Goal: Task Accomplishment & Management: Manage account settings

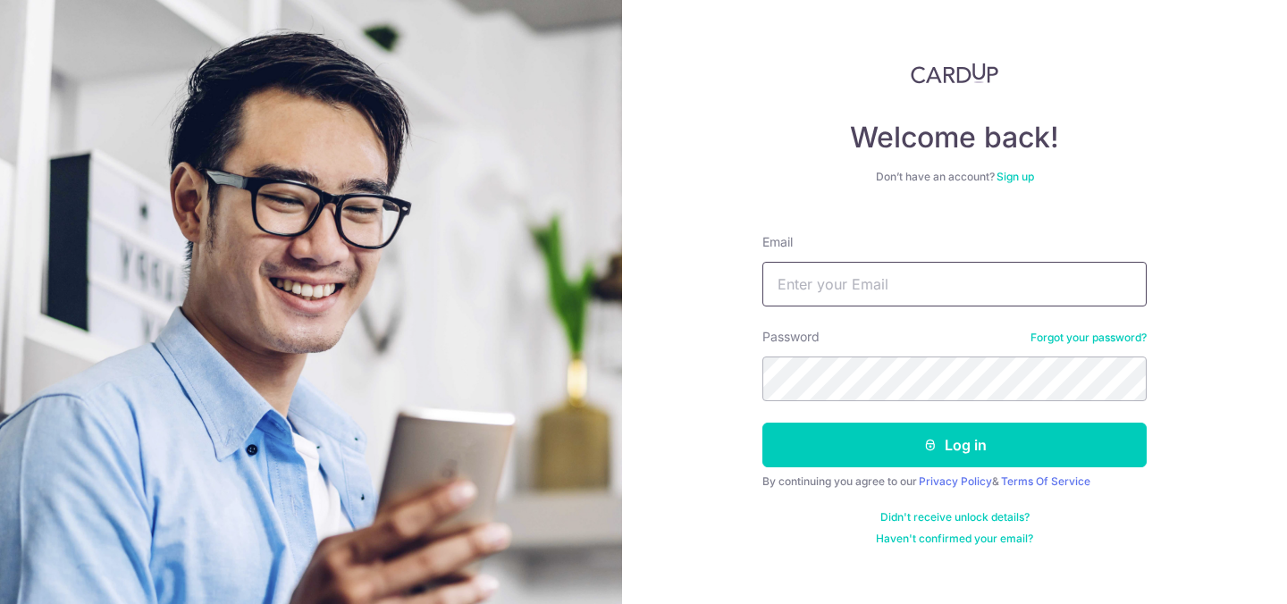
type input "[EMAIL_ADDRESS][DOMAIN_NAME]"
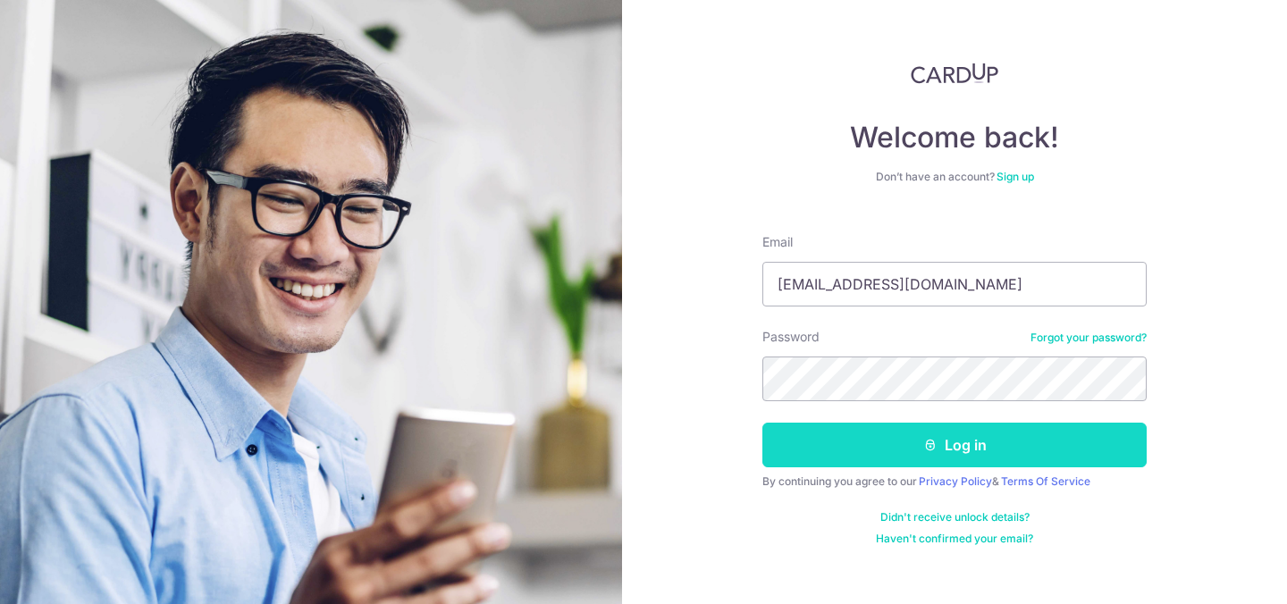
click at [961, 448] on button "Log in" at bounding box center [954, 445] width 384 height 45
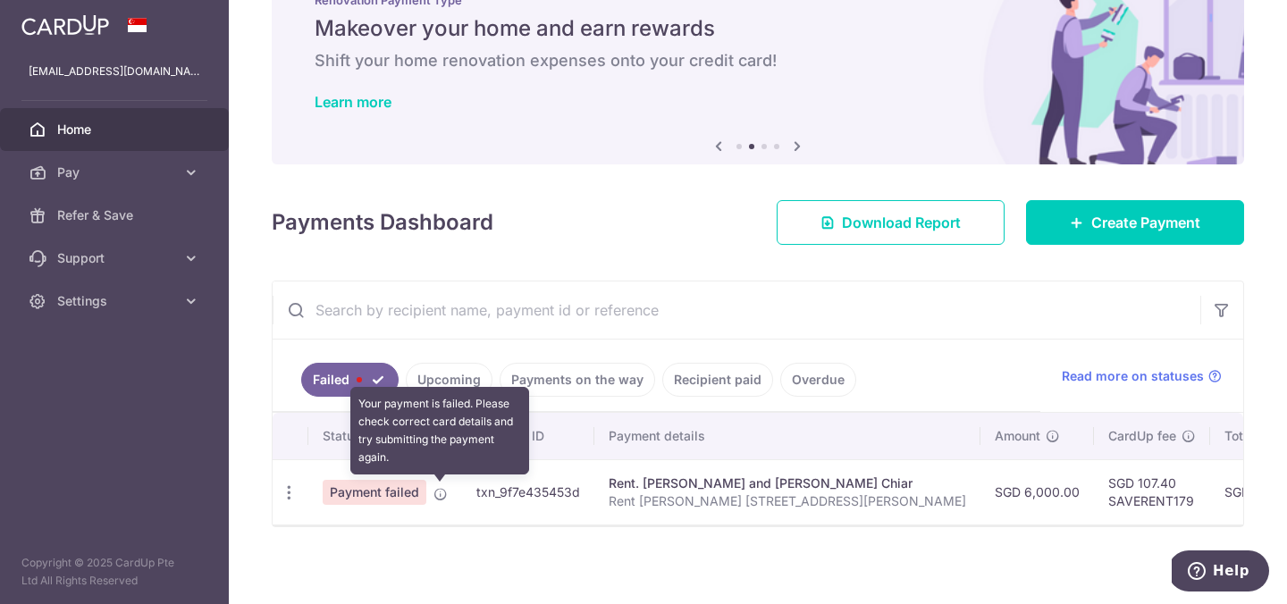
click at [437, 489] on icon at bounding box center [441, 494] width 14 height 14
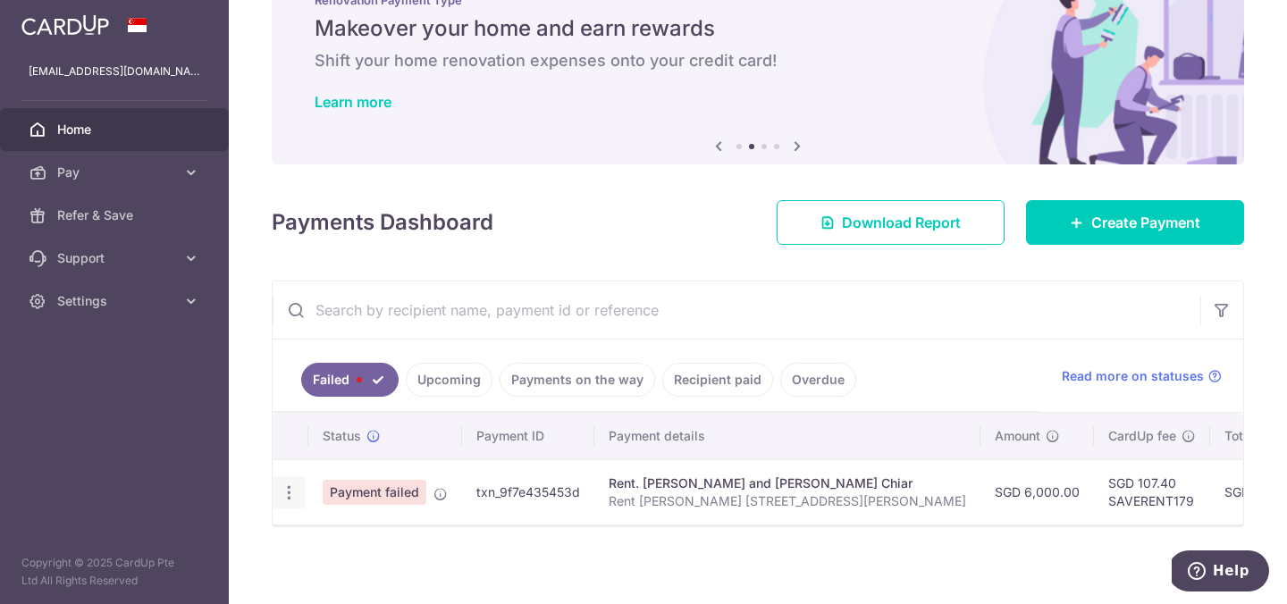
click at [293, 493] on icon "button" at bounding box center [289, 493] width 19 height 19
click at [350, 531] on span "Update payment" at bounding box center [385, 541] width 122 height 21
radio input "true"
type input "6,000.00"
type input "Rent [PERSON_NAME] [STREET_ADDRESS][PERSON_NAME]"
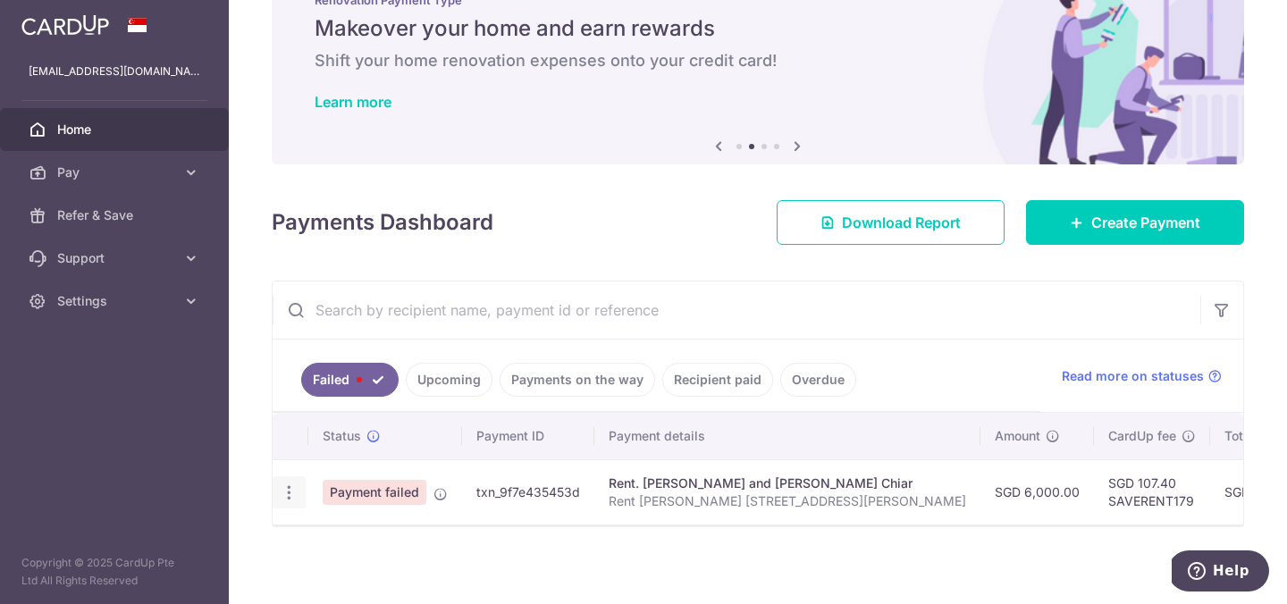
type input "SAVERENT179"
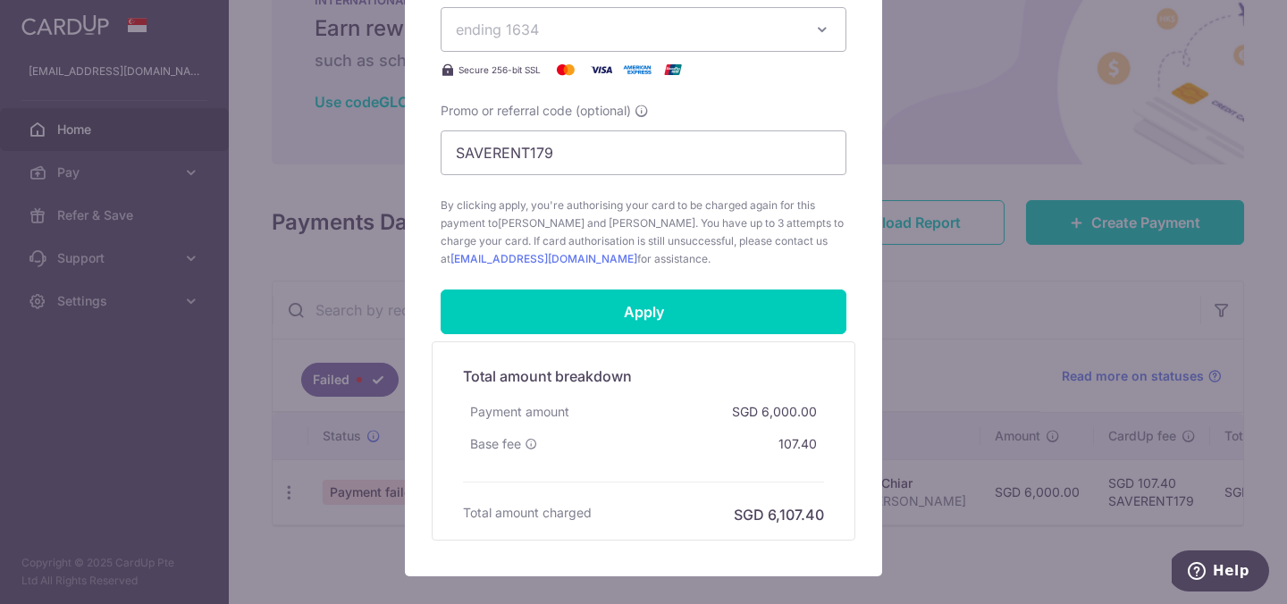
scroll to position [739, 0]
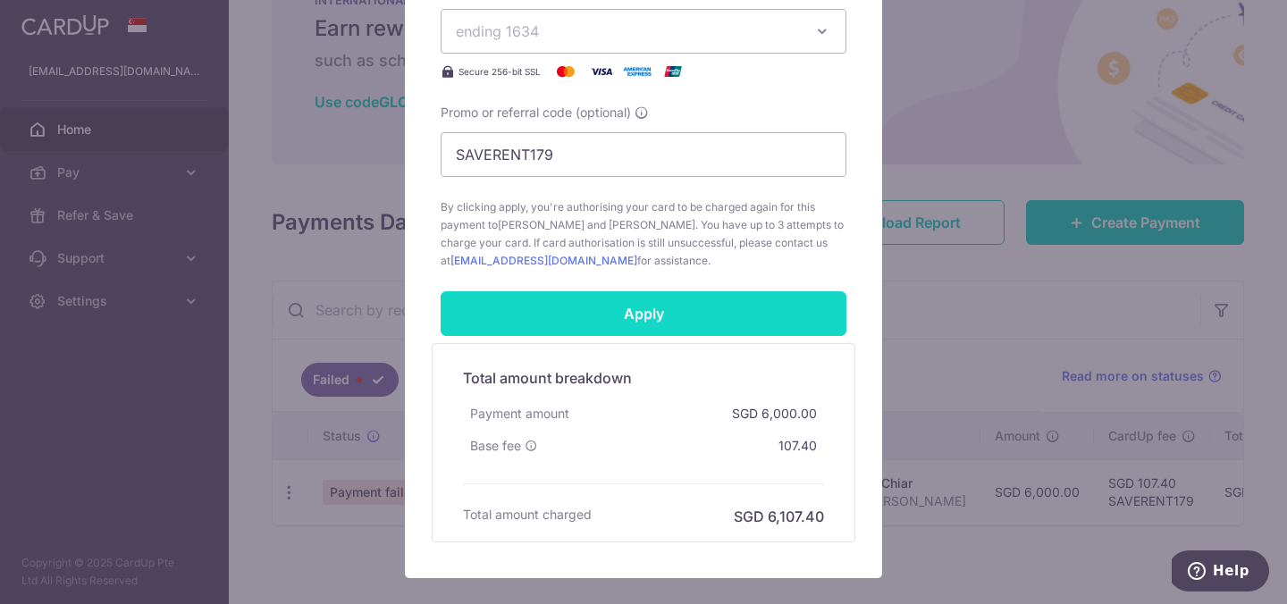
click at [697, 320] on input "Apply" at bounding box center [644, 313] width 406 height 45
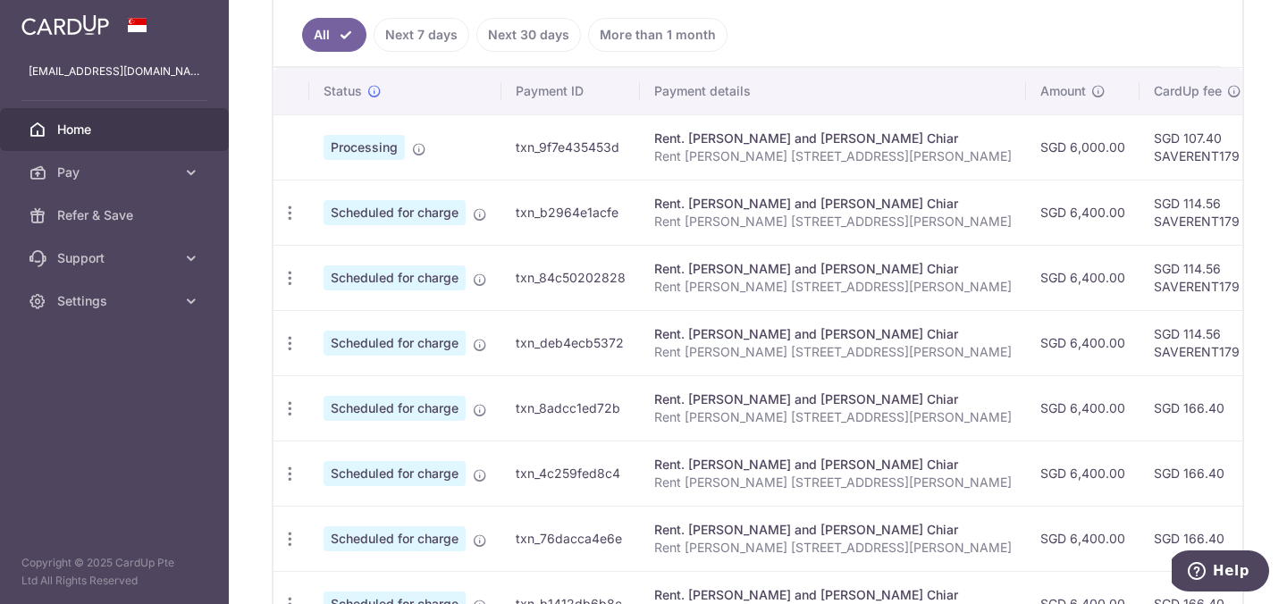
scroll to position [778, 0]
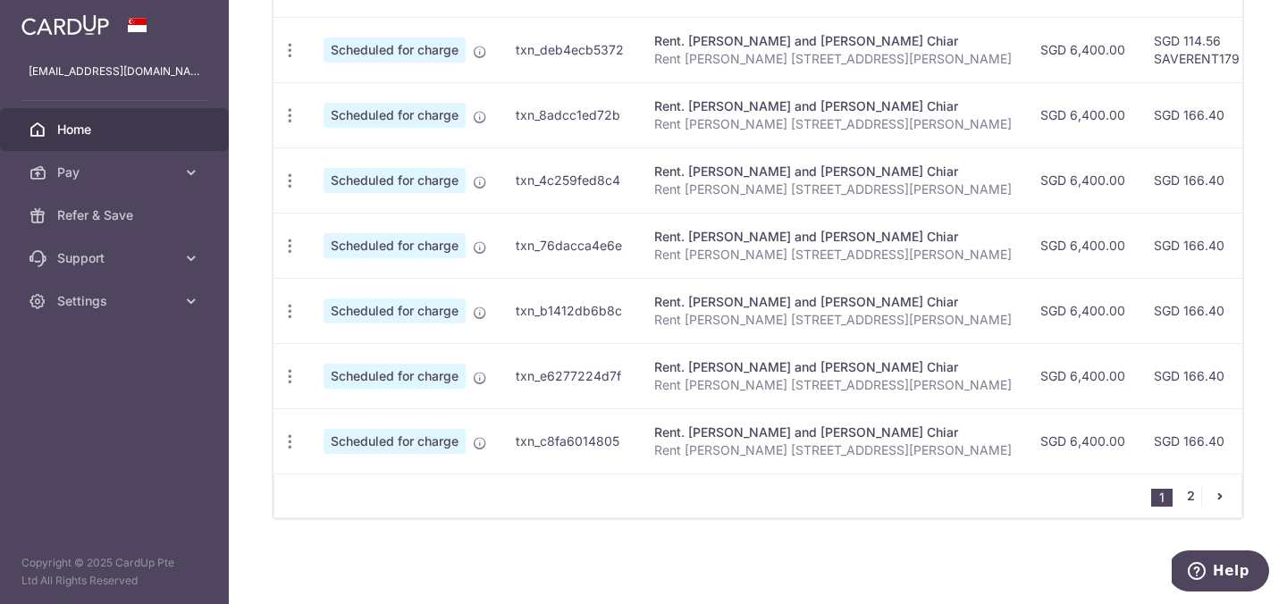
click at [1191, 496] on link "2" at bounding box center [1190, 495] width 21 height 21
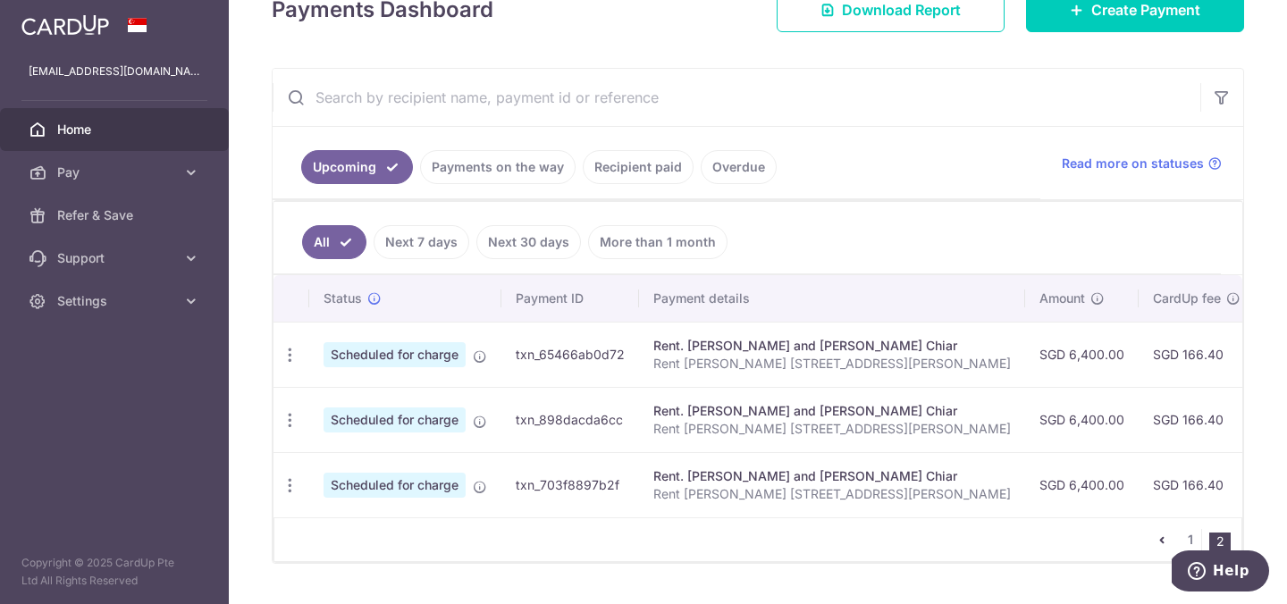
scroll to position [321, 0]
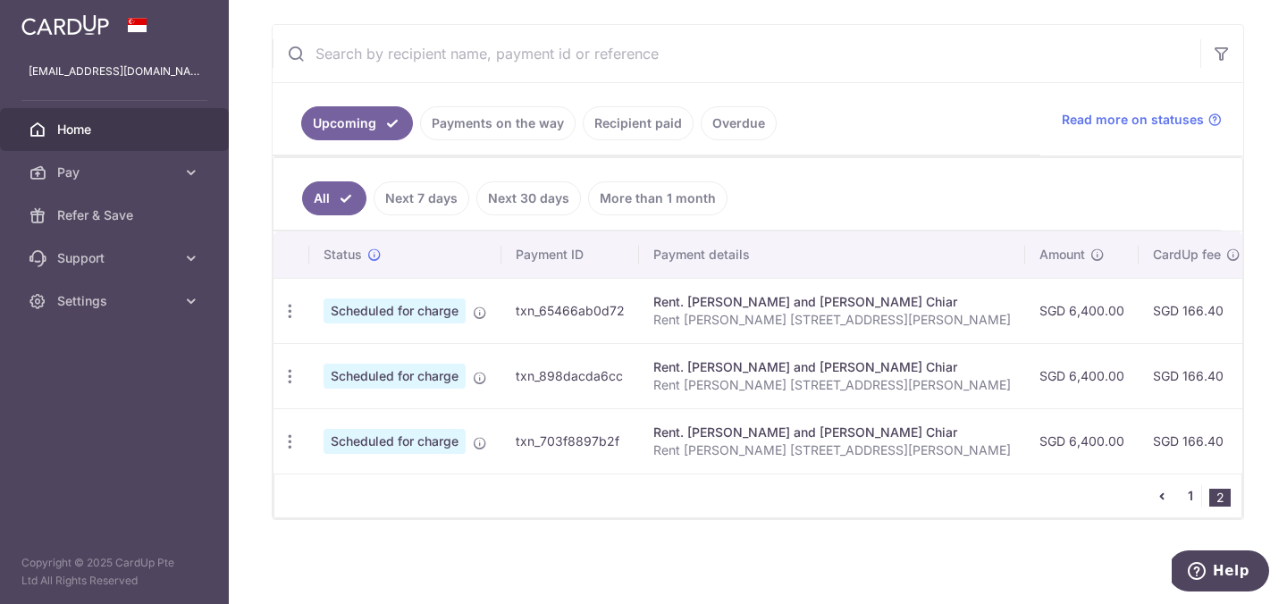
click at [1193, 501] on link "1" at bounding box center [1190, 495] width 21 height 21
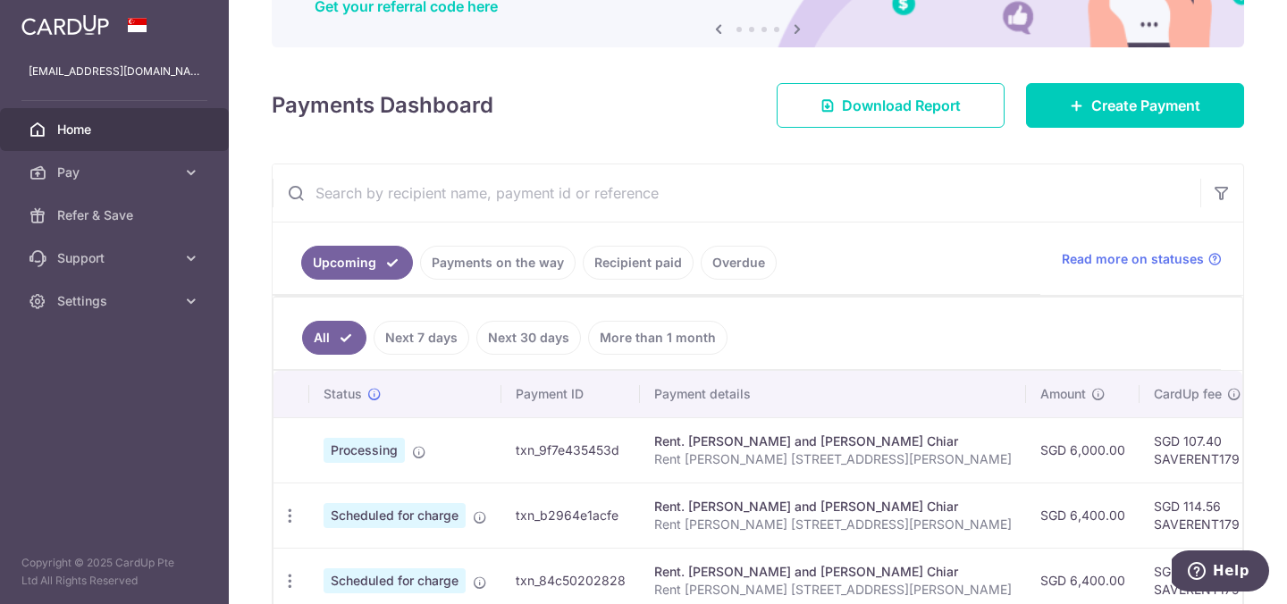
scroll to position [0, 0]
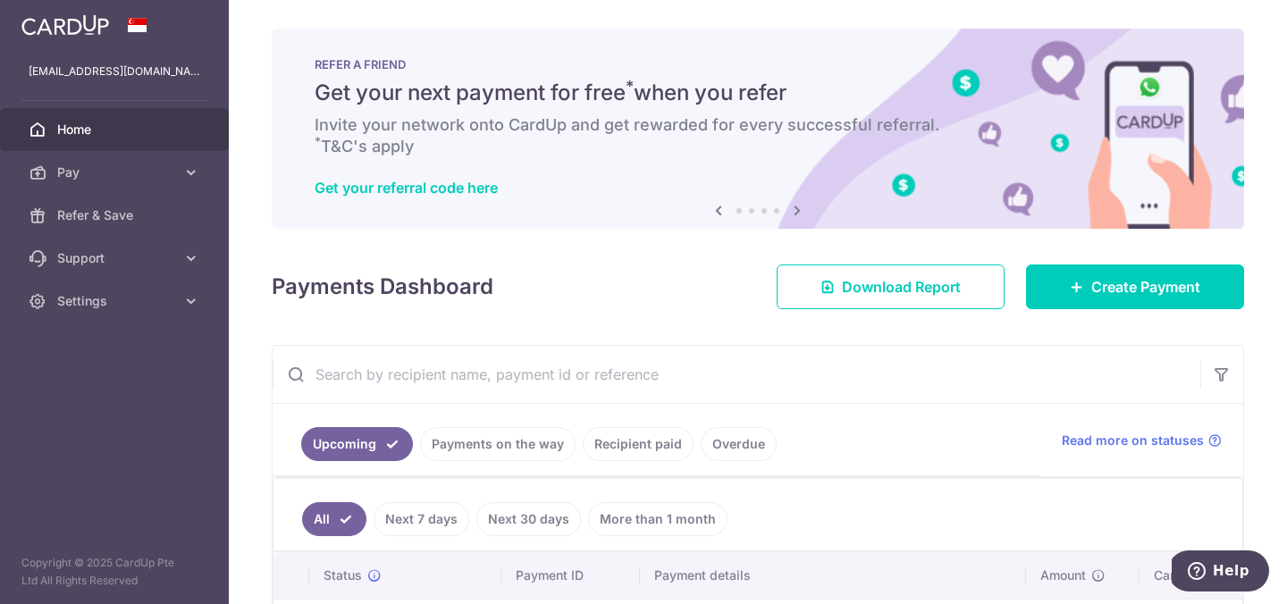
click at [105, 127] on span "Home" at bounding box center [116, 130] width 118 height 18
